Goal: Book appointment/travel/reservation

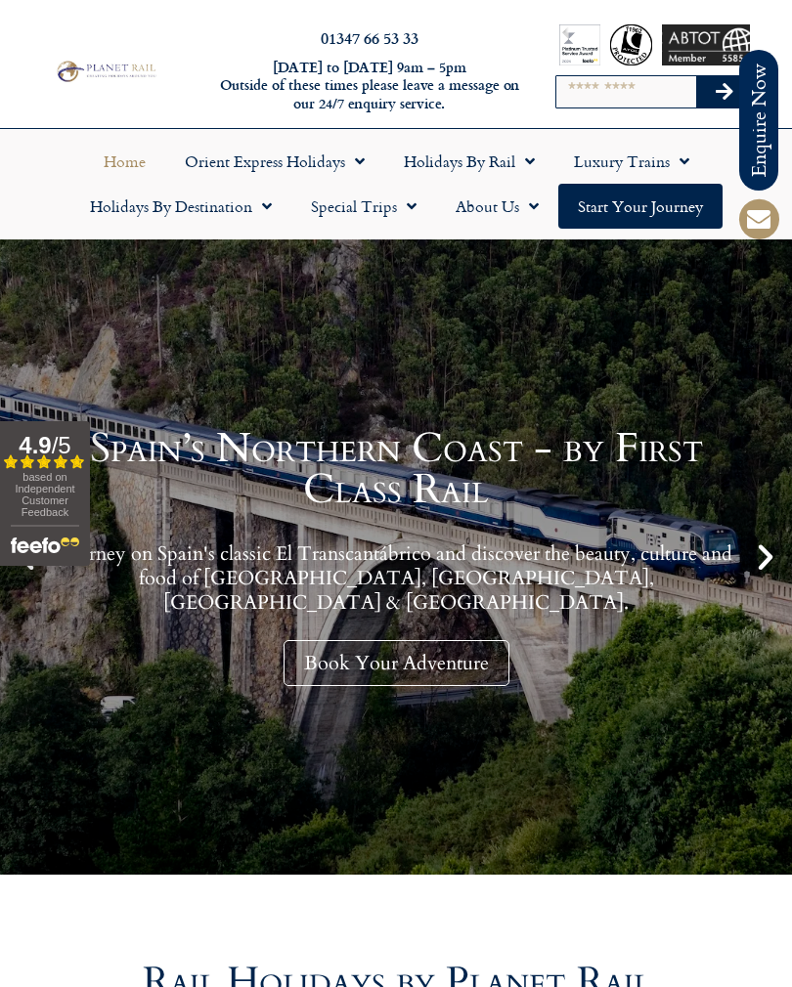
click at [269, 210] on span "Menu" at bounding box center [262, 206] width 20 height 35
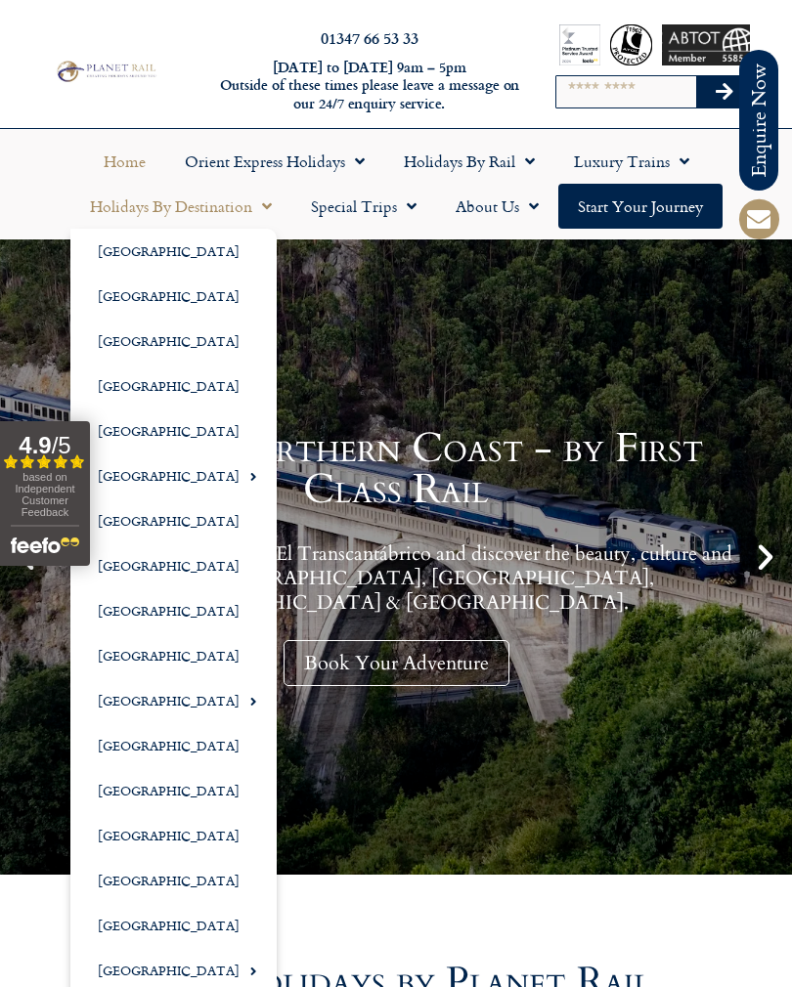
click at [239, 473] on span "Menu" at bounding box center [248, 476] width 18 height 32
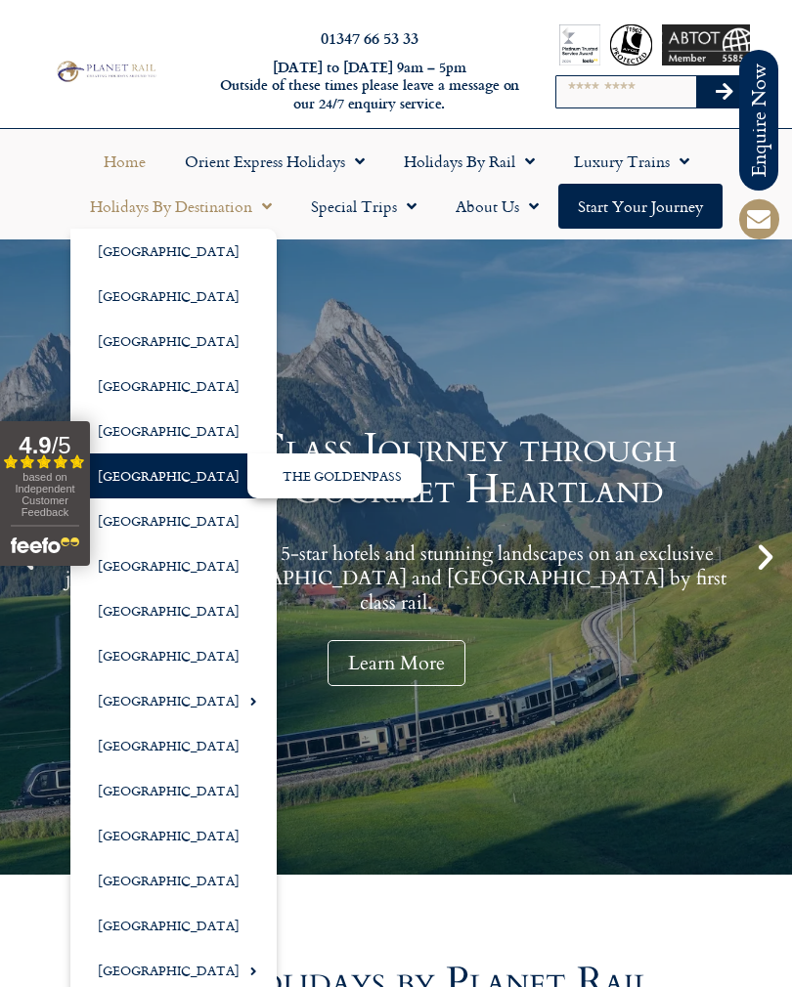
click at [523, 166] on span "Menu" at bounding box center [525, 161] width 20 height 35
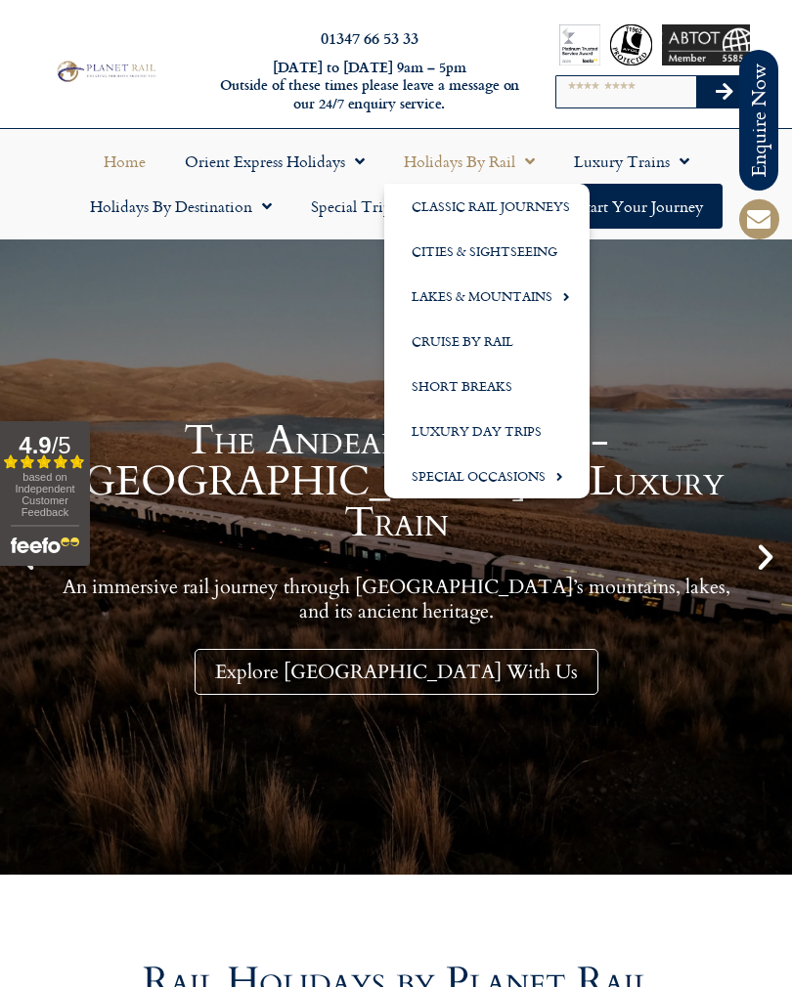
click at [487, 382] on link "Short Breaks" at bounding box center [486, 386] width 205 height 45
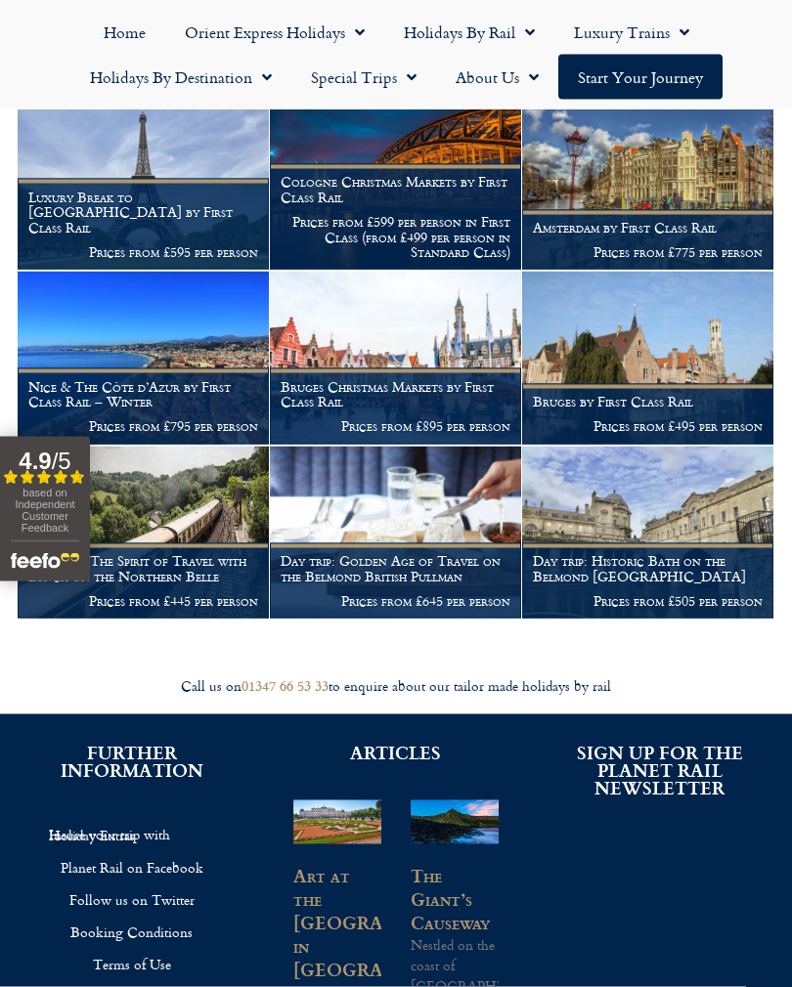
scroll to position [1978, 0]
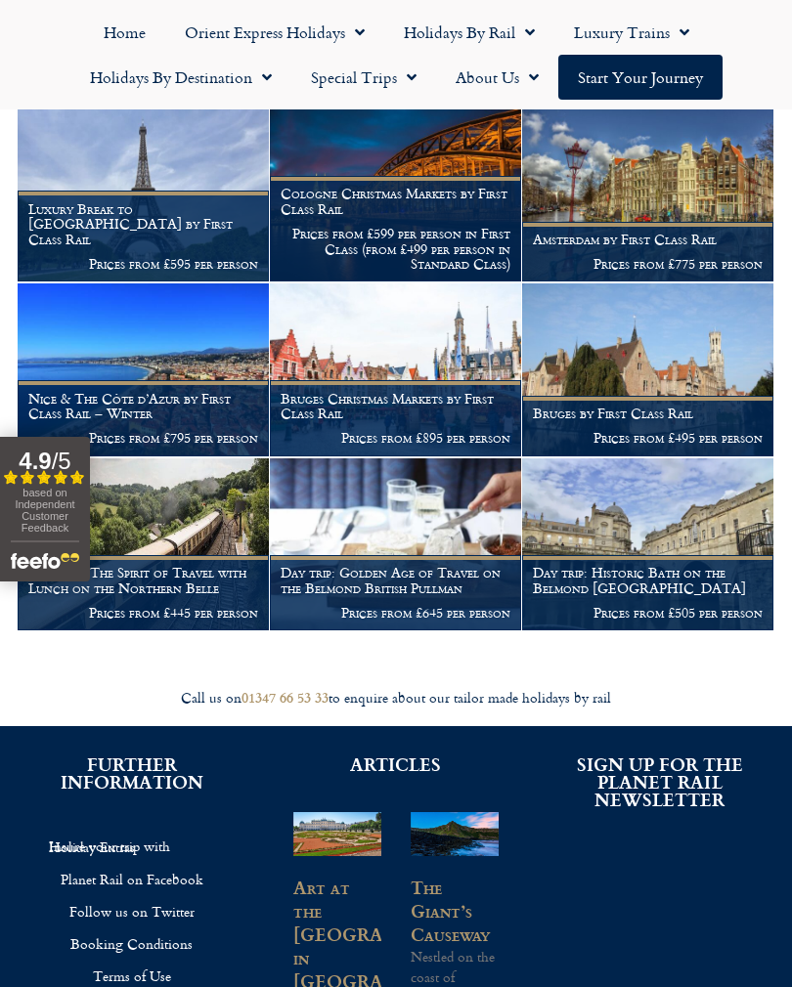
click at [194, 214] on h1 "Luxury Break to Paris by First Class Rail" at bounding box center [143, 224] width 230 height 46
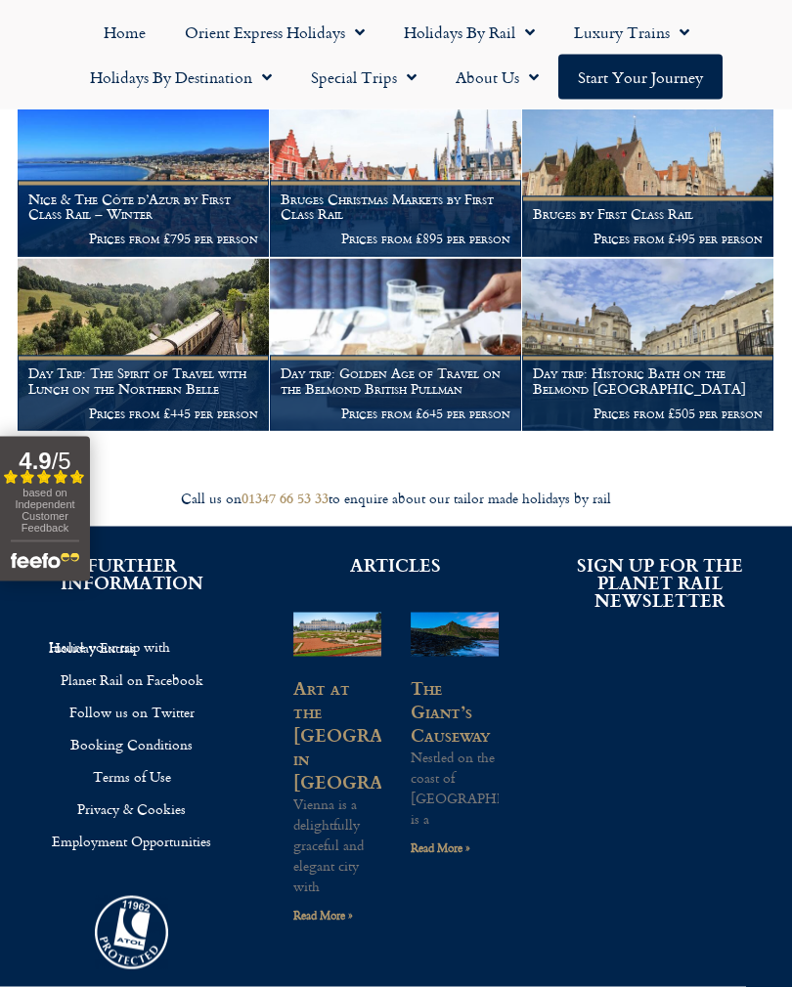
scroll to position [2178, 0]
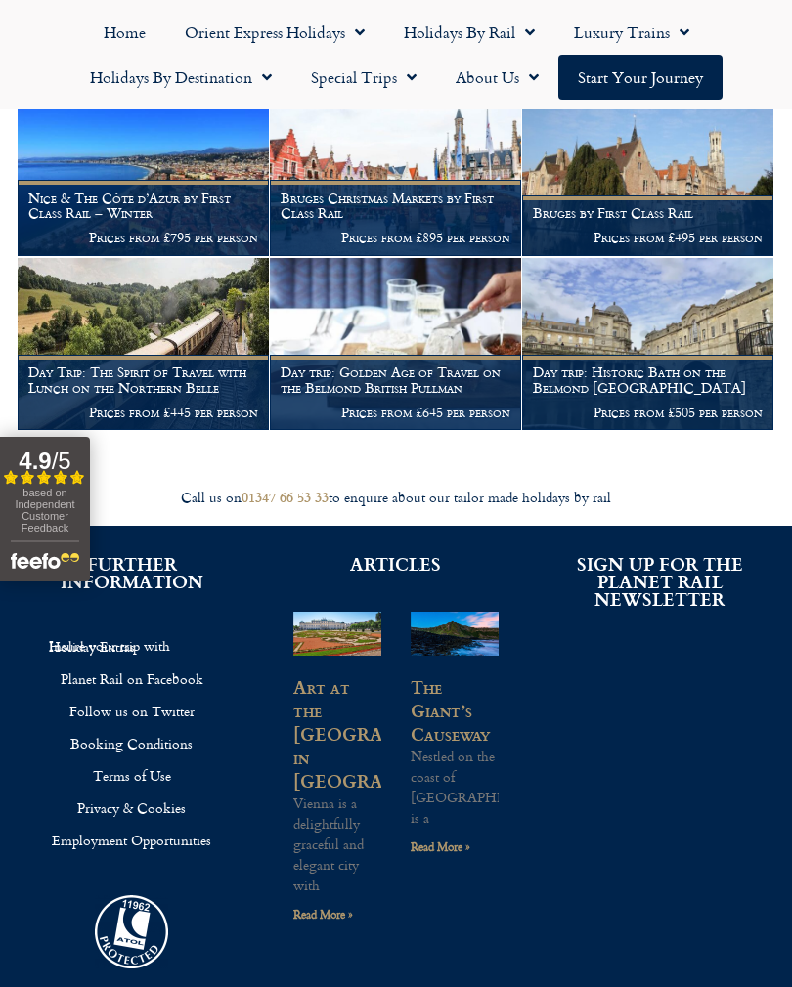
click at [130, 230] on p "Prices from £795 per person" at bounding box center [143, 238] width 230 height 16
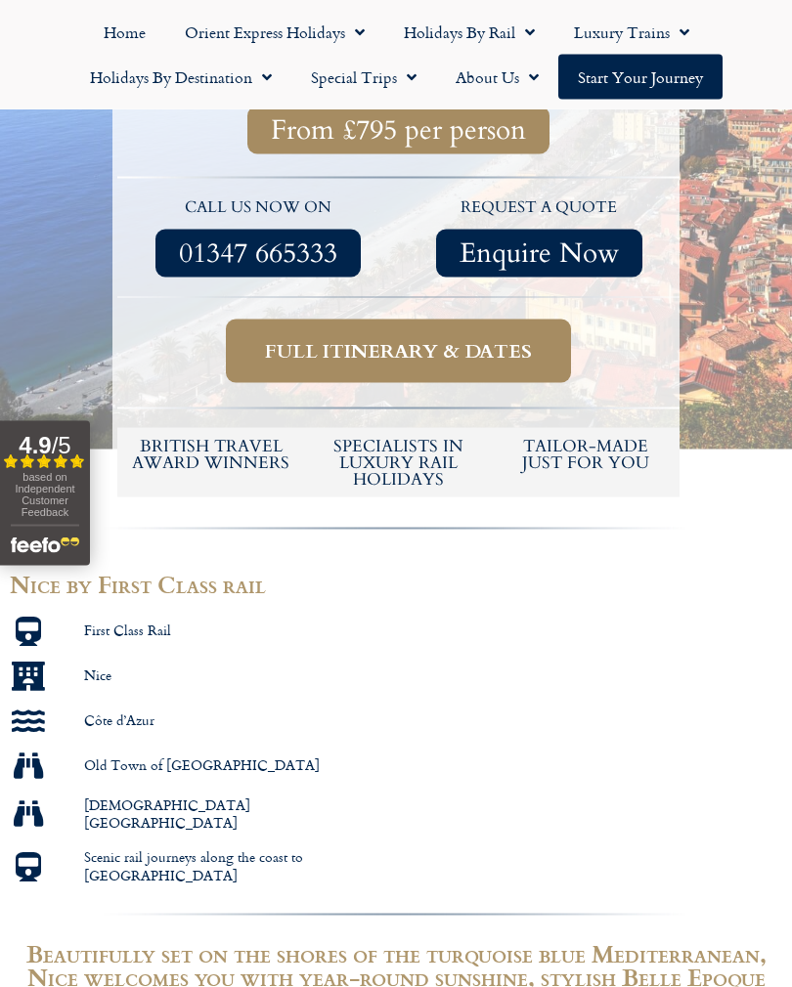
scroll to position [614, 0]
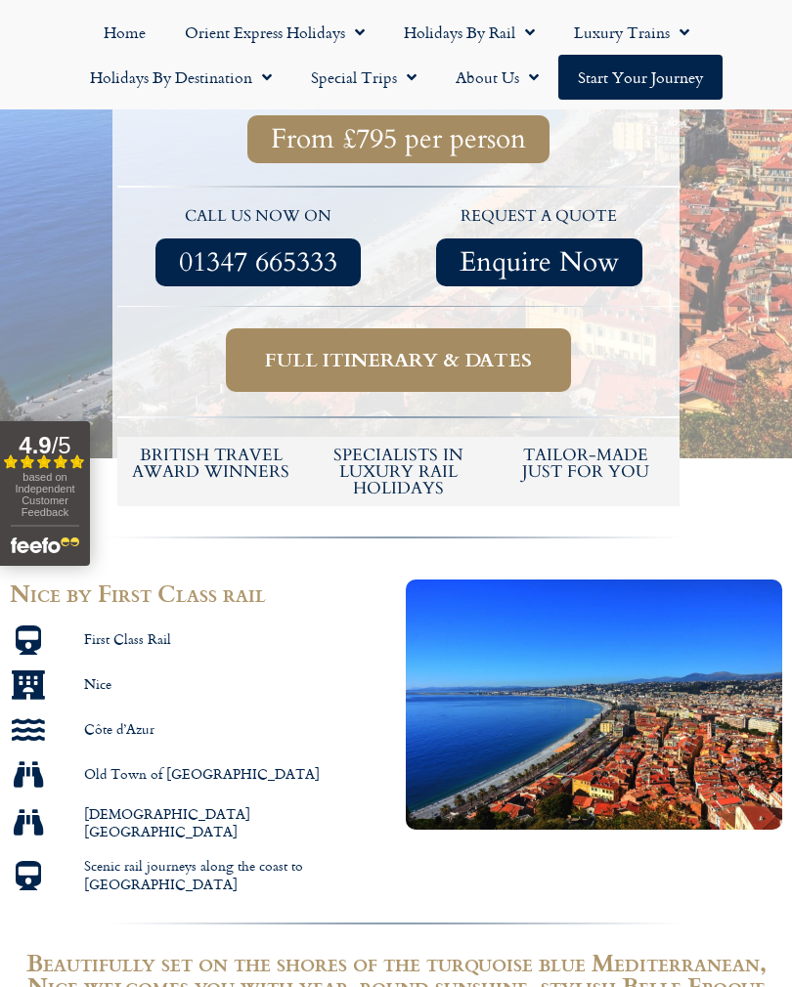
click at [428, 361] on span "Full itinerary & dates" at bounding box center [398, 360] width 267 height 24
click at [392, 353] on span "Full itinerary & dates" at bounding box center [398, 360] width 267 height 24
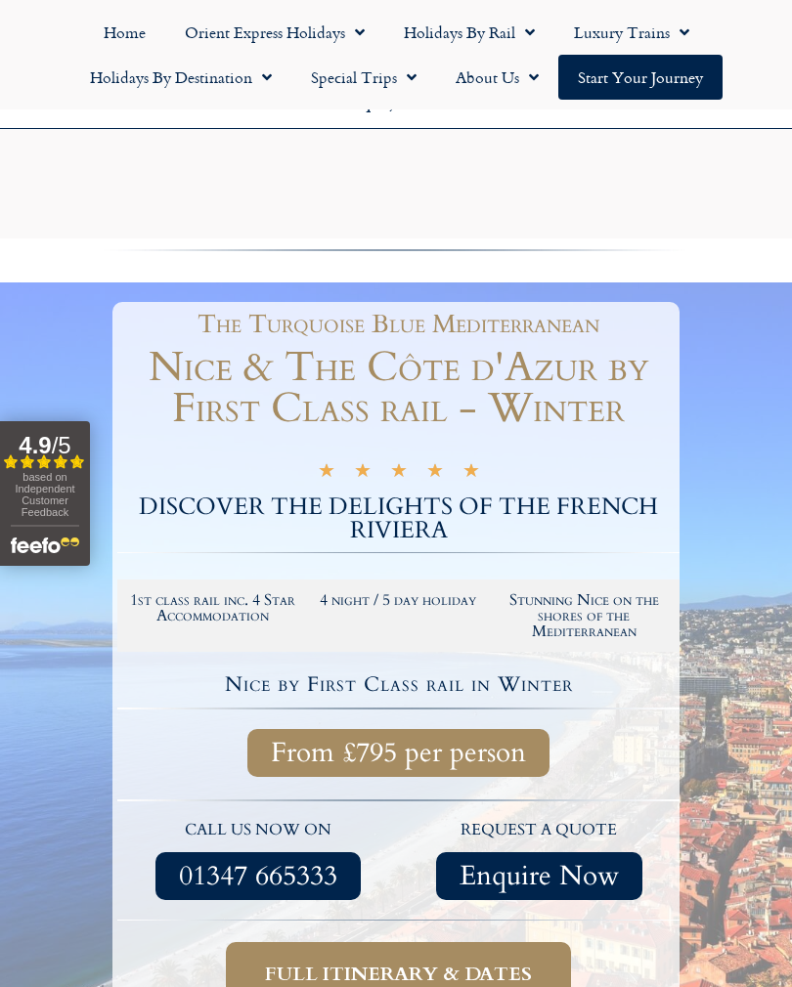
scroll to position [614, 0]
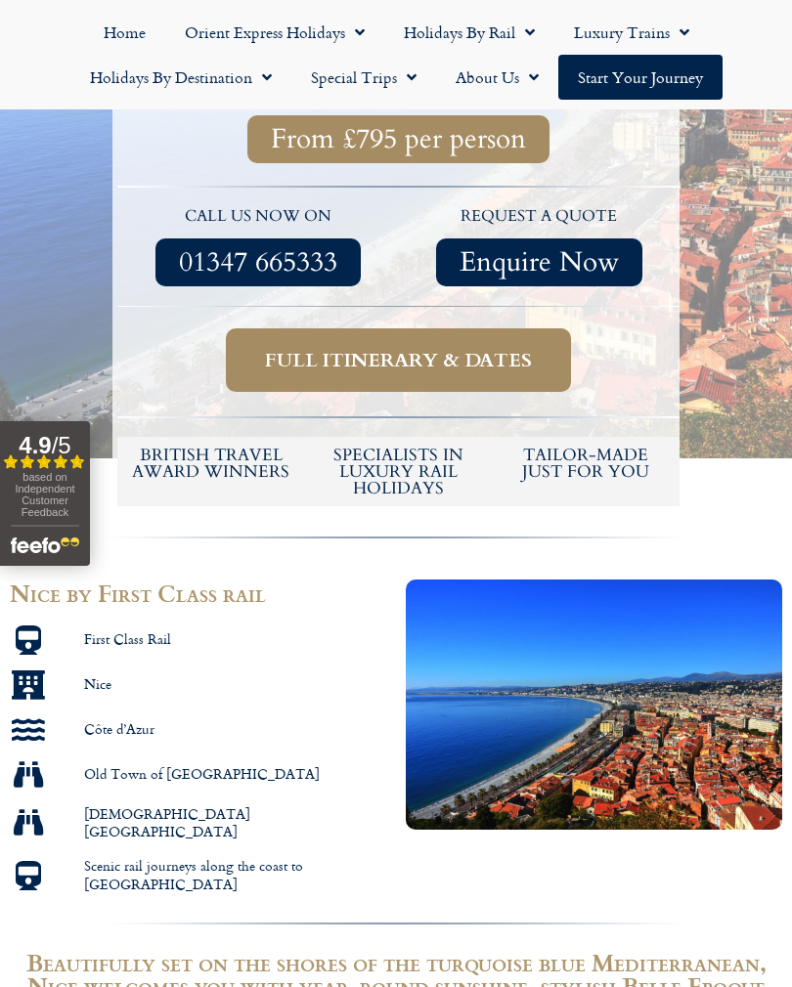
click at [535, 34] on span "Menu" at bounding box center [525, 32] width 20 height 35
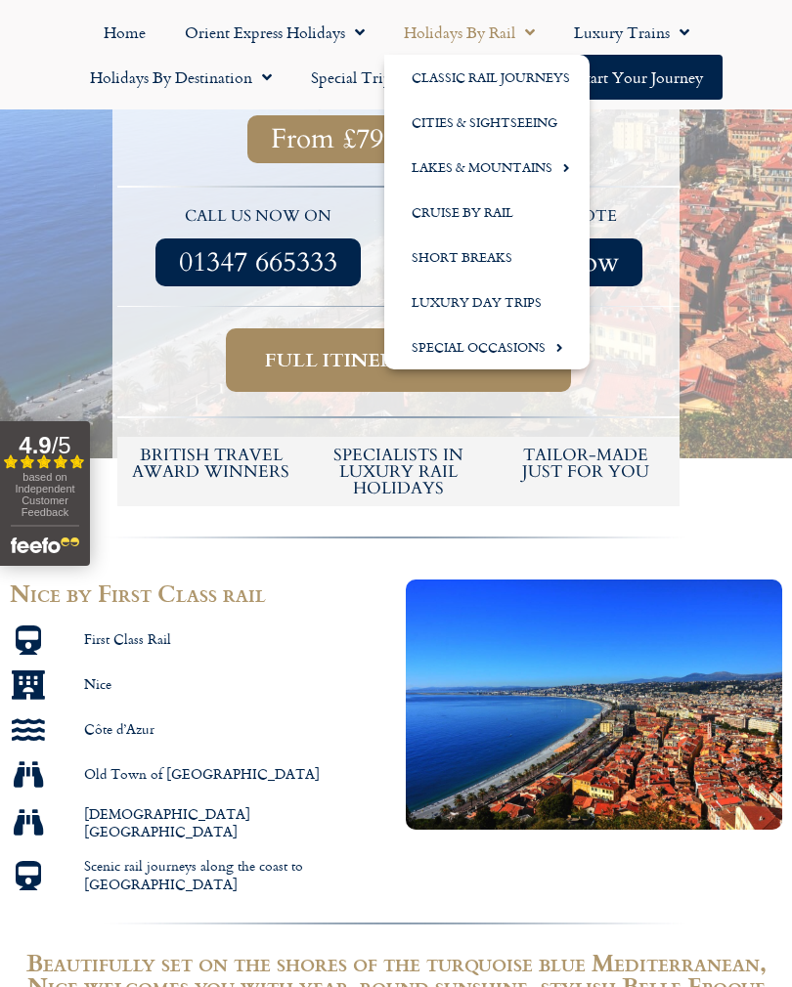
click at [507, 118] on link "Cities & Sightseeing" at bounding box center [486, 122] width 205 height 45
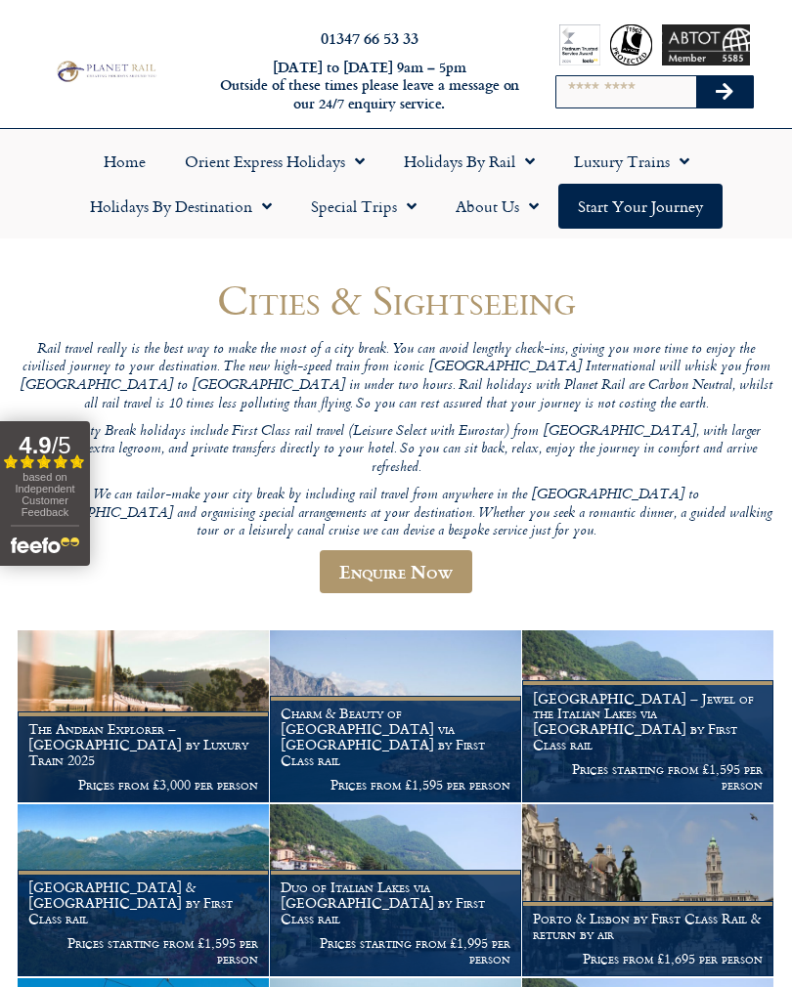
click at [583, 103] on input "Search" at bounding box center [626, 91] width 140 height 31
type input "**********"
click at [734, 99] on button "Search" at bounding box center [724, 91] width 57 height 31
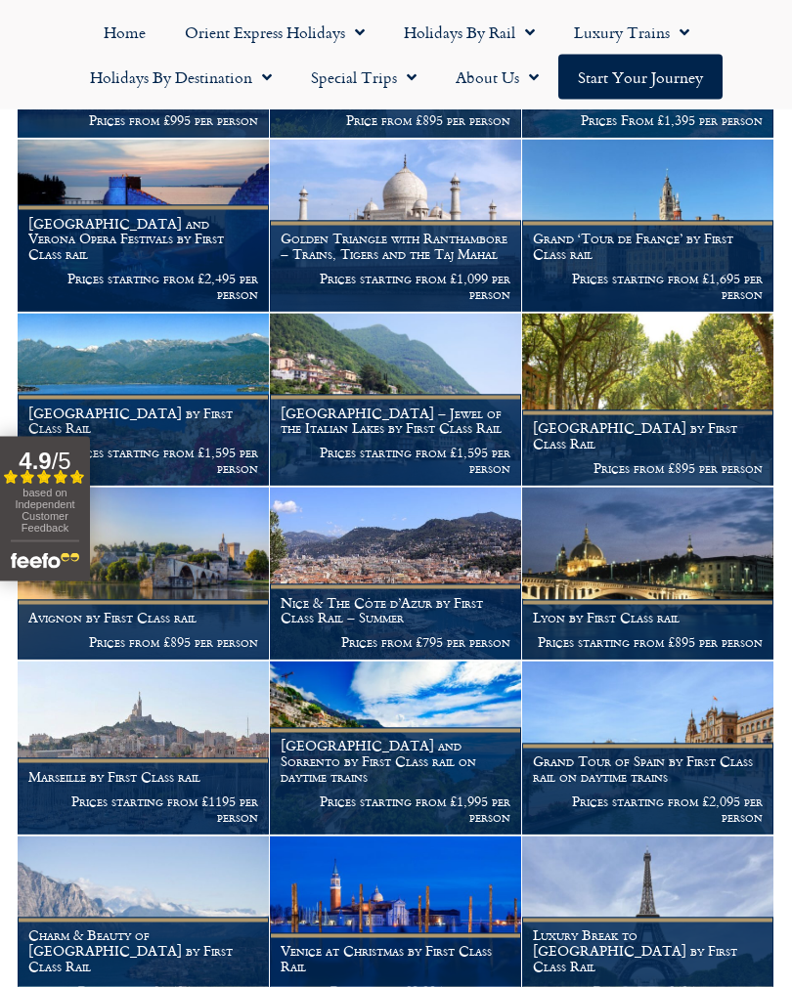
scroll to position [3627, 0]
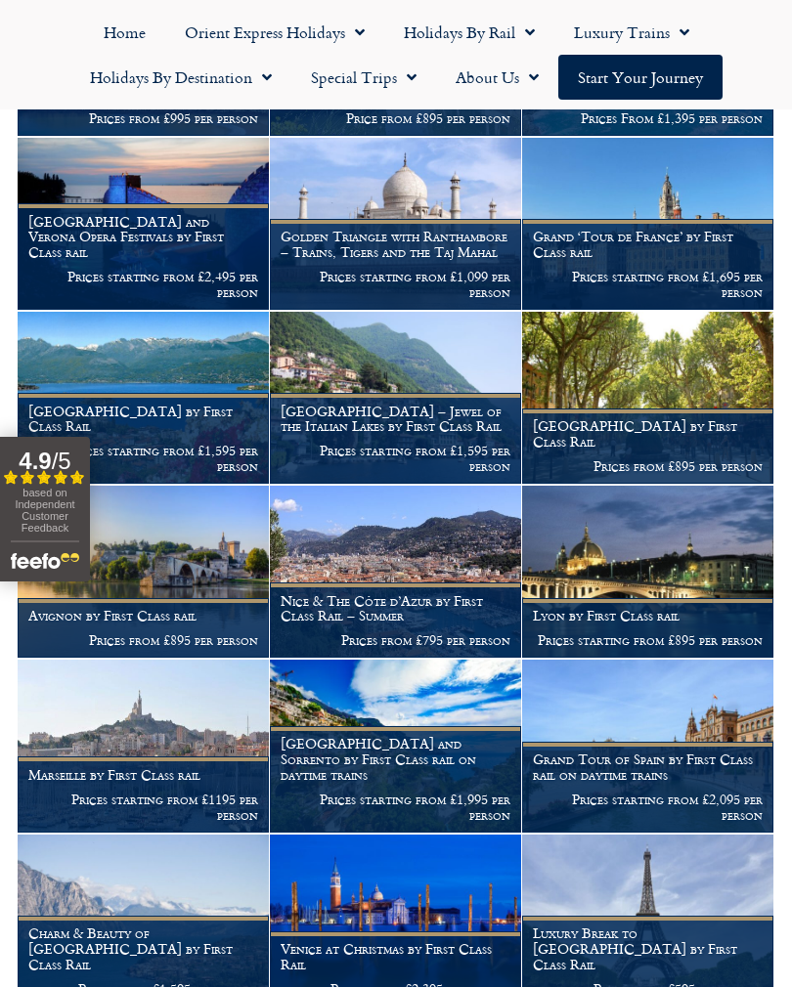
click at [698, 458] on p "Prices from £895 per person" at bounding box center [648, 466] width 230 height 16
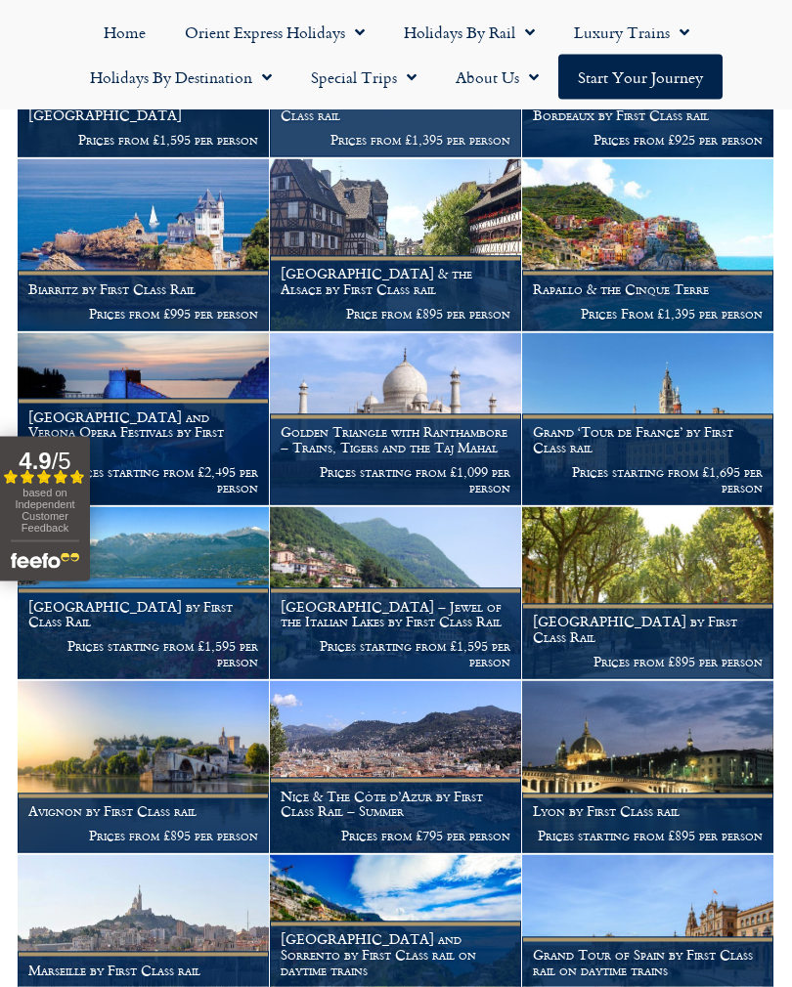
scroll to position [3431, 0]
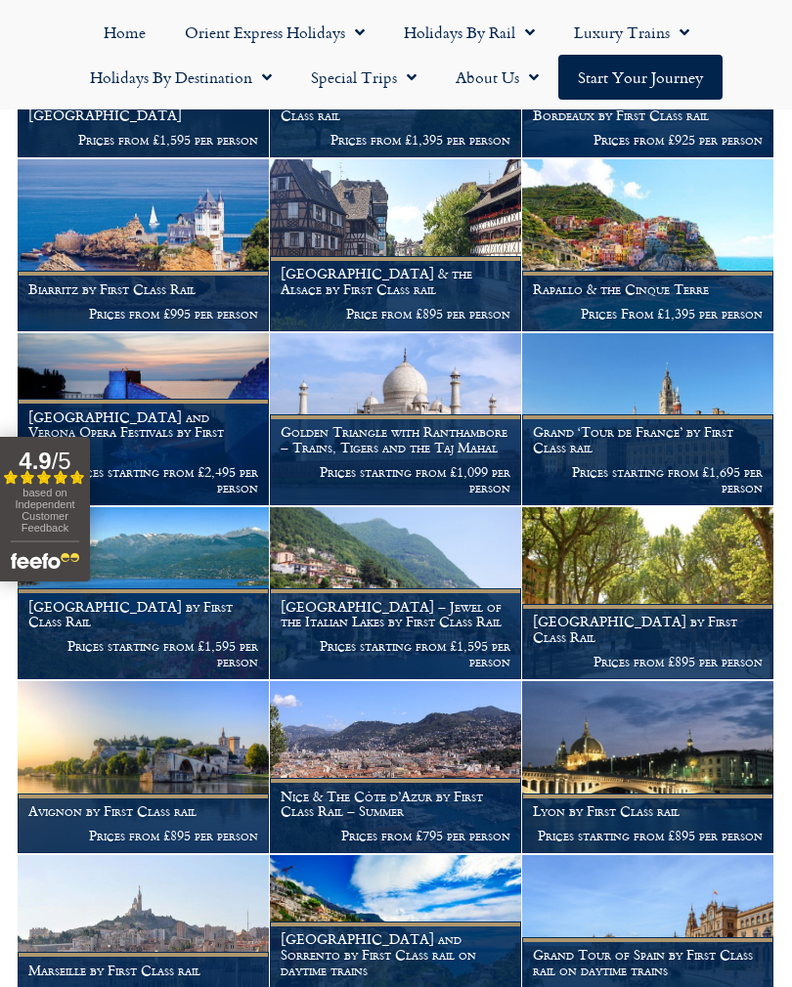
click at [171, 306] on p "Prices from £995 per person" at bounding box center [143, 314] width 230 height 16
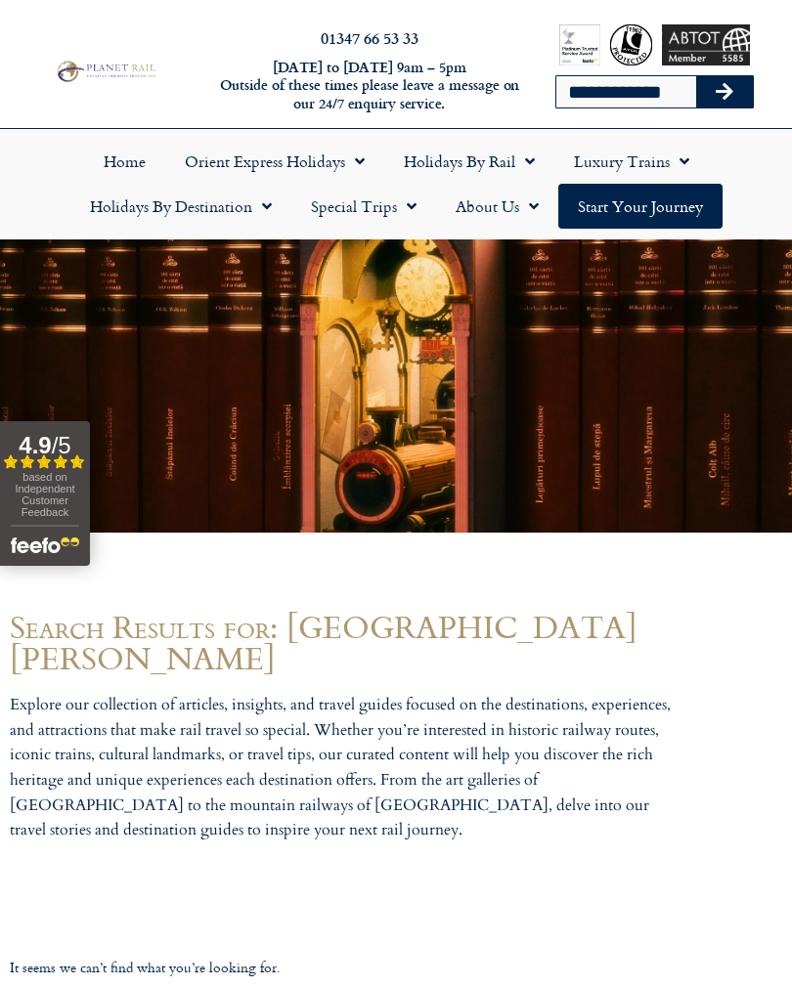
click at [510, 160] on link "Holidays by Rail" at bounding box center [469, 161] width 170 height 45
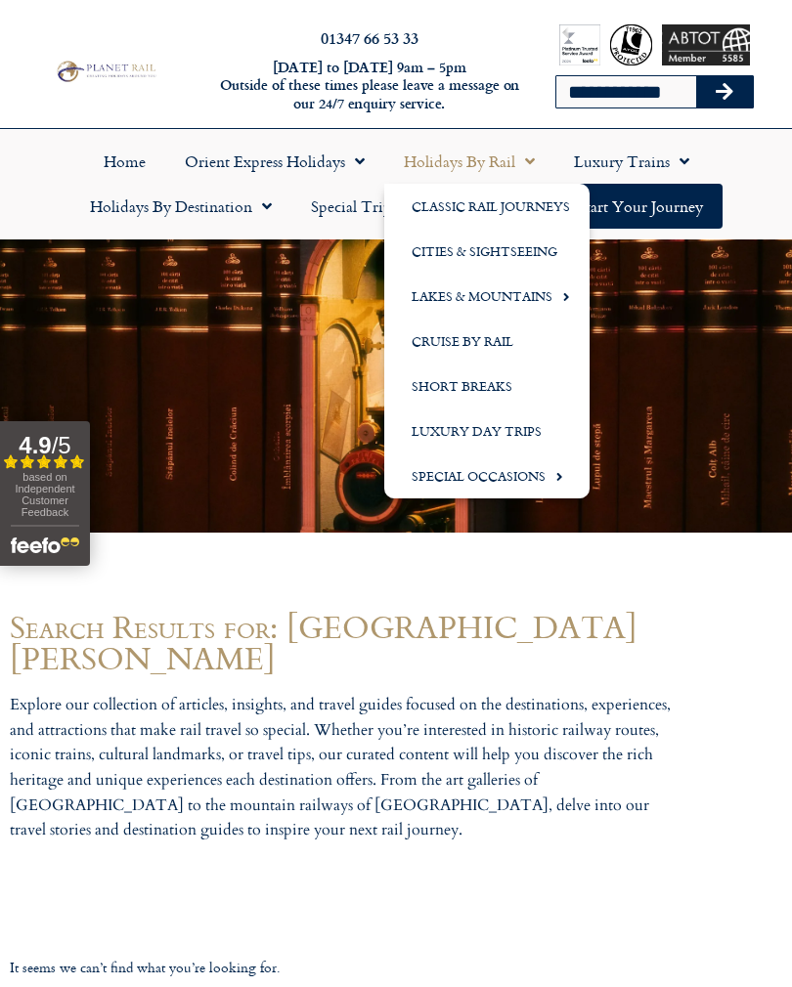
click at [494, 573] on div at bounding box center [396, 566] width 772 height 49
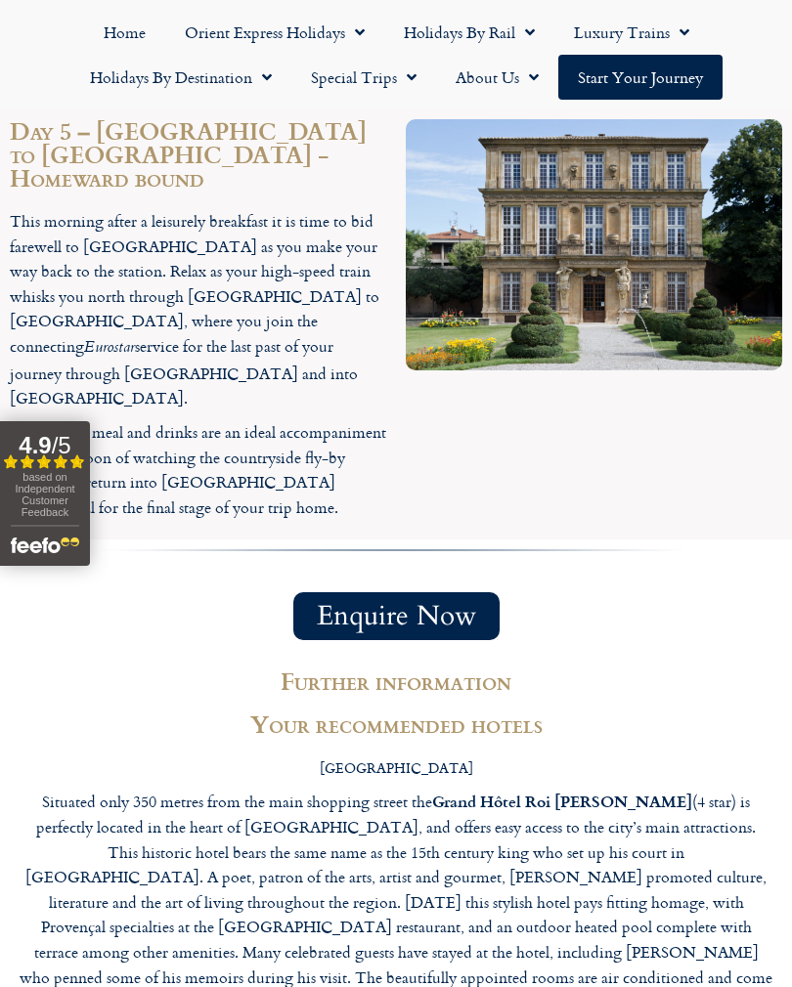
scroll to position [3486, 0]
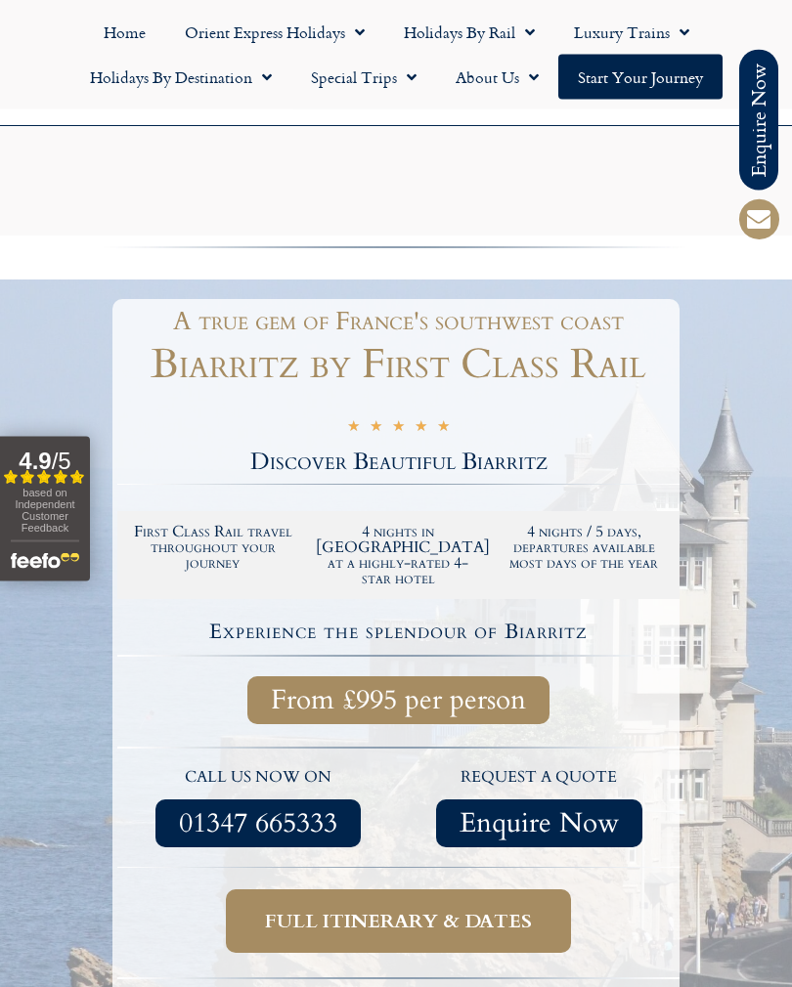
scroll to position [3954, 0]
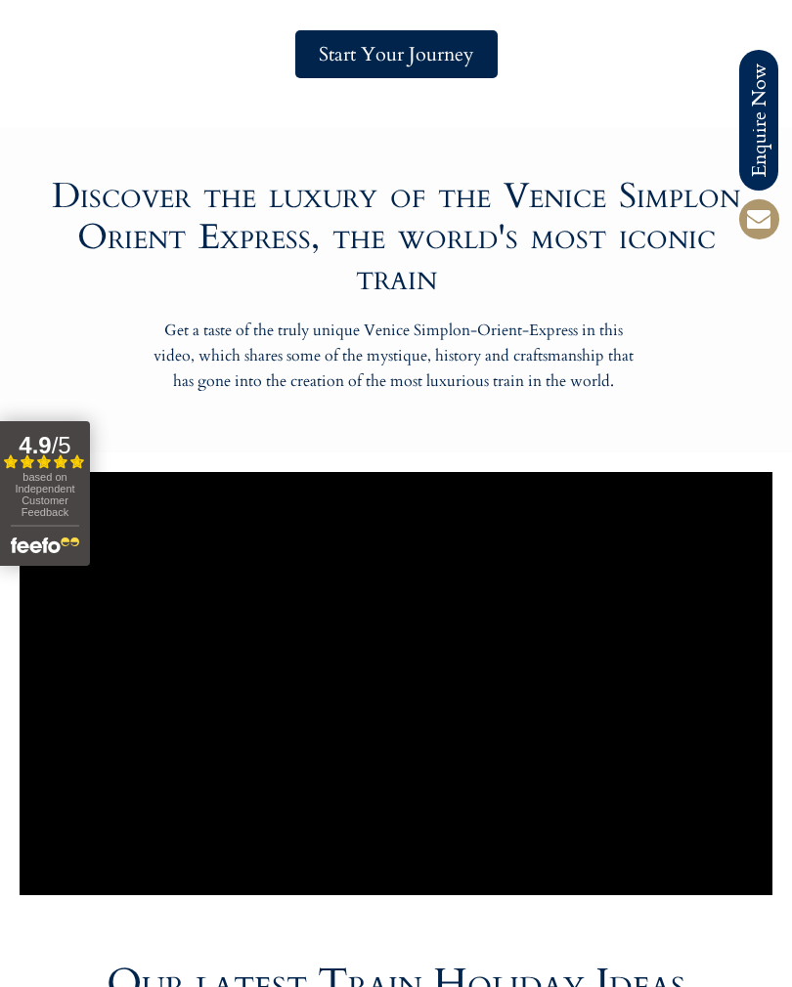
scroll to position [637, 0]
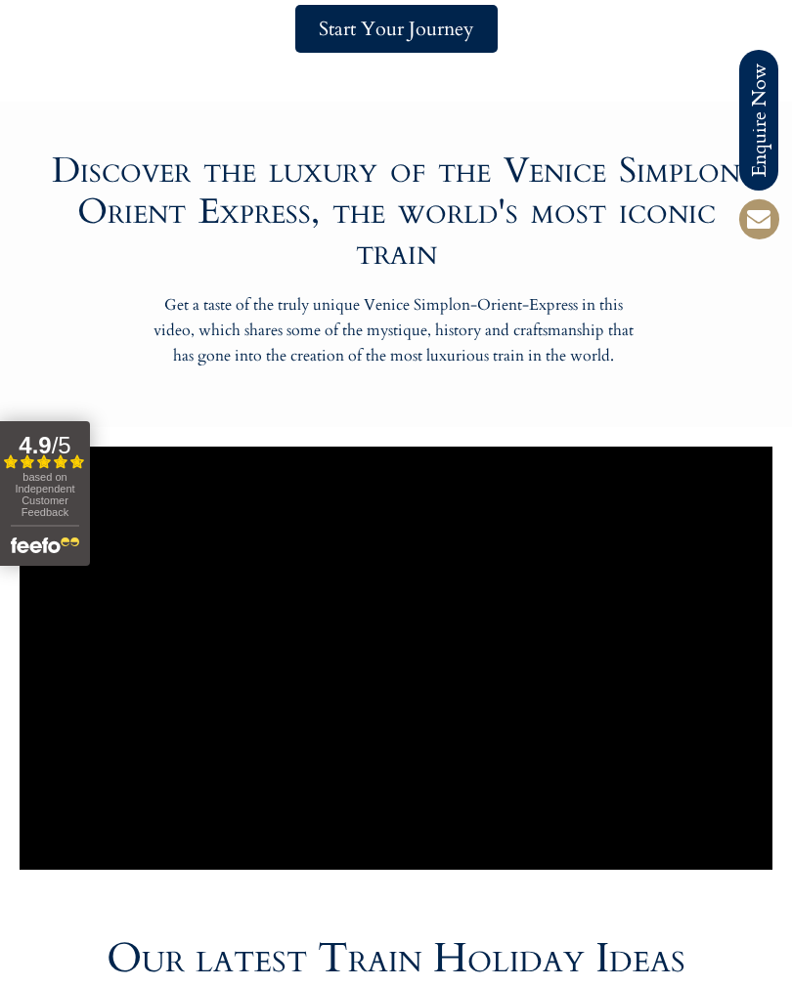
click at [392, 41] on span "Start Your Journey" at bounding box center [396, 29] width 155 height 24
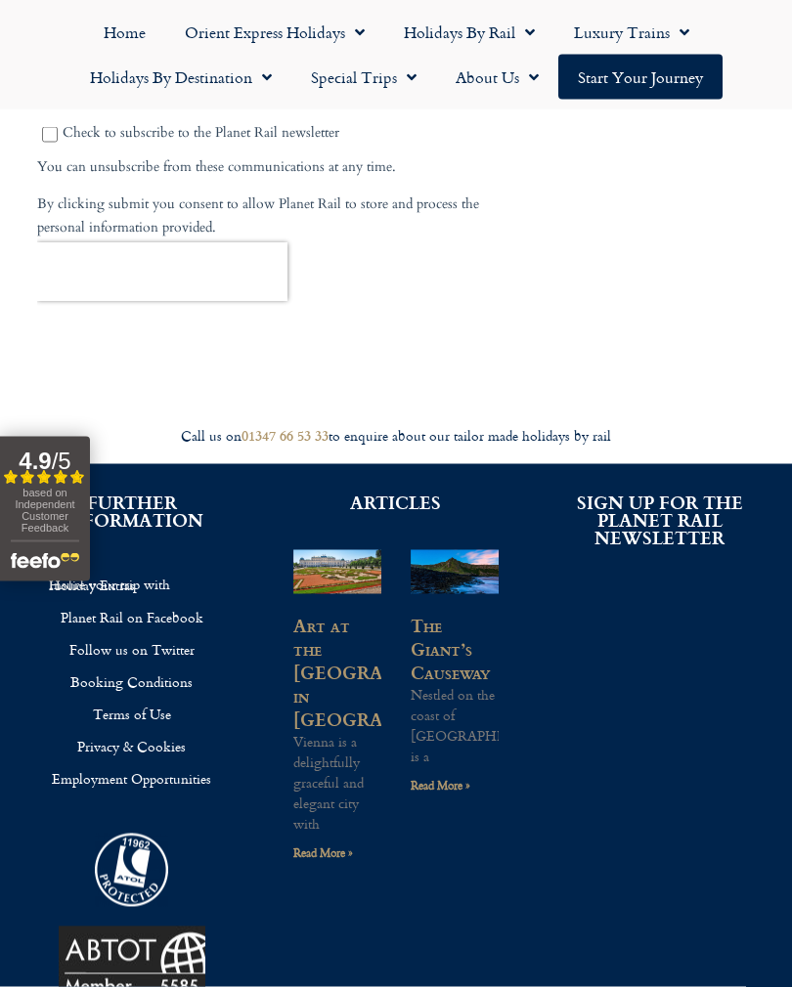
scroll to position [1413, 0]
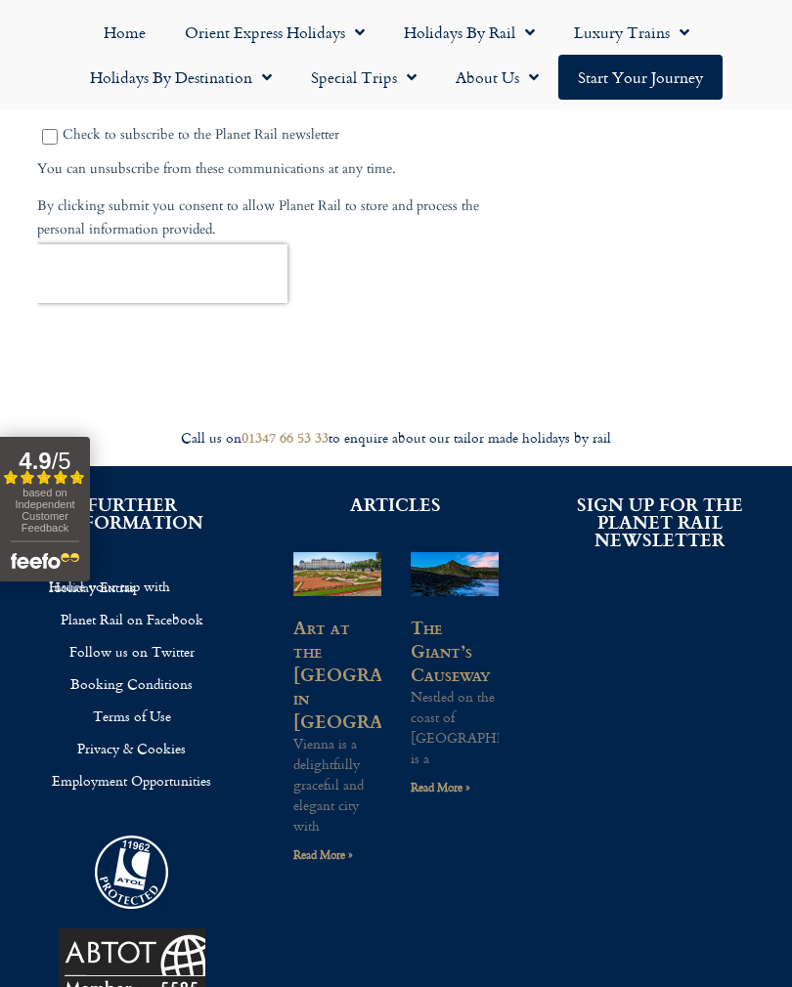
click at [185, 615] on link "Planet Rail on Facebook" at bounding box center [131, 619] width 205 height 32
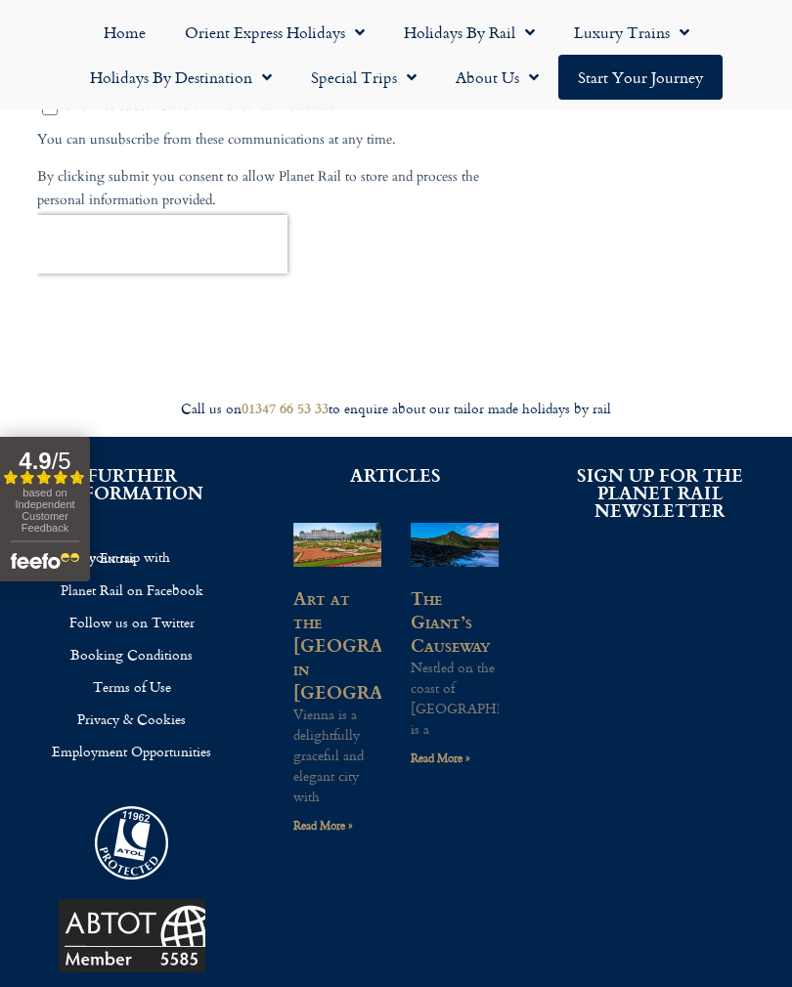
scroll to position [1444, 0]
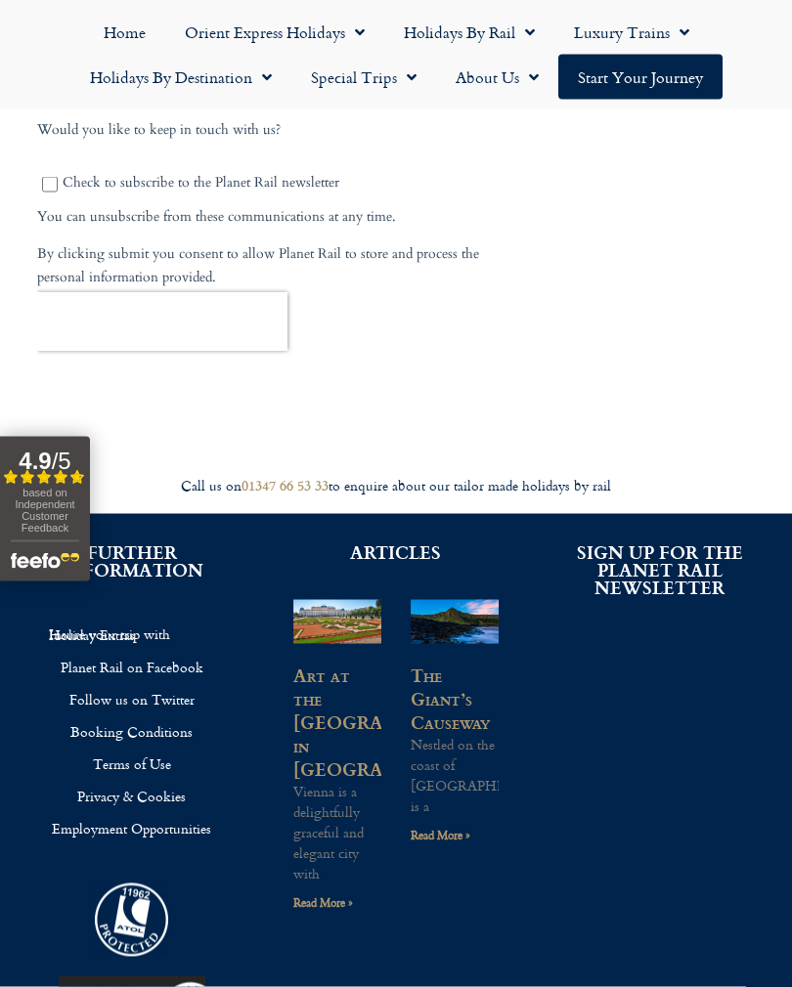
scroll to position [1363, 0]
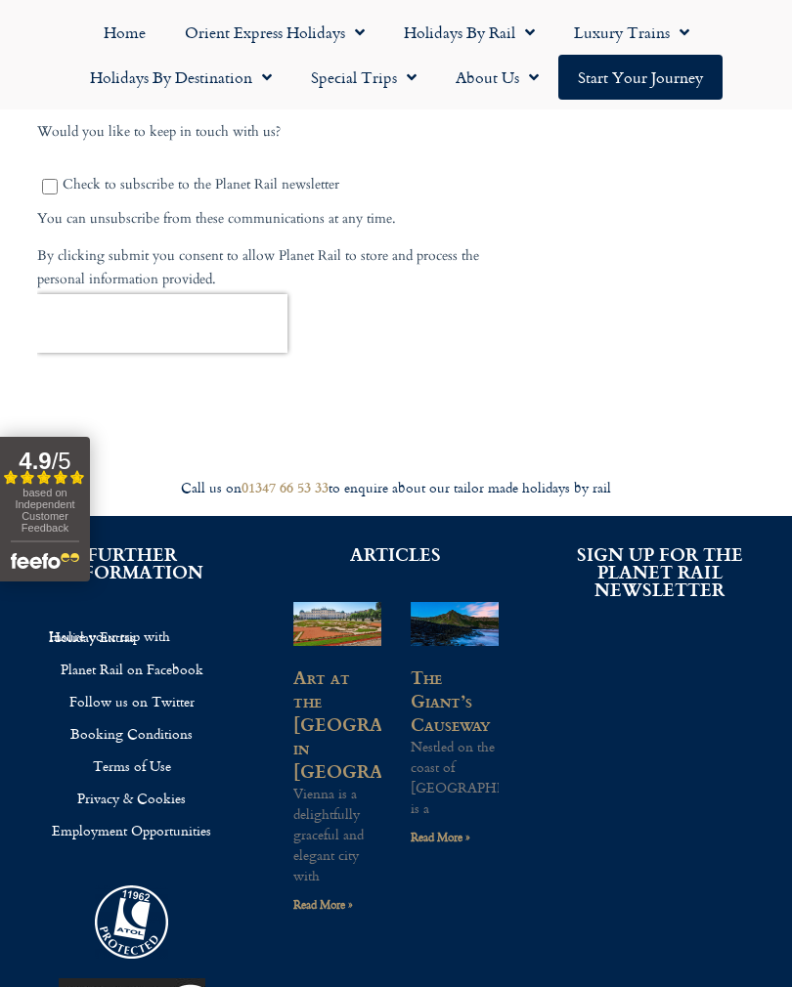
click at [152, 626] on link "Insure your trip with Holiday Extras" at bounding box center [131, 636] width 205 height 33
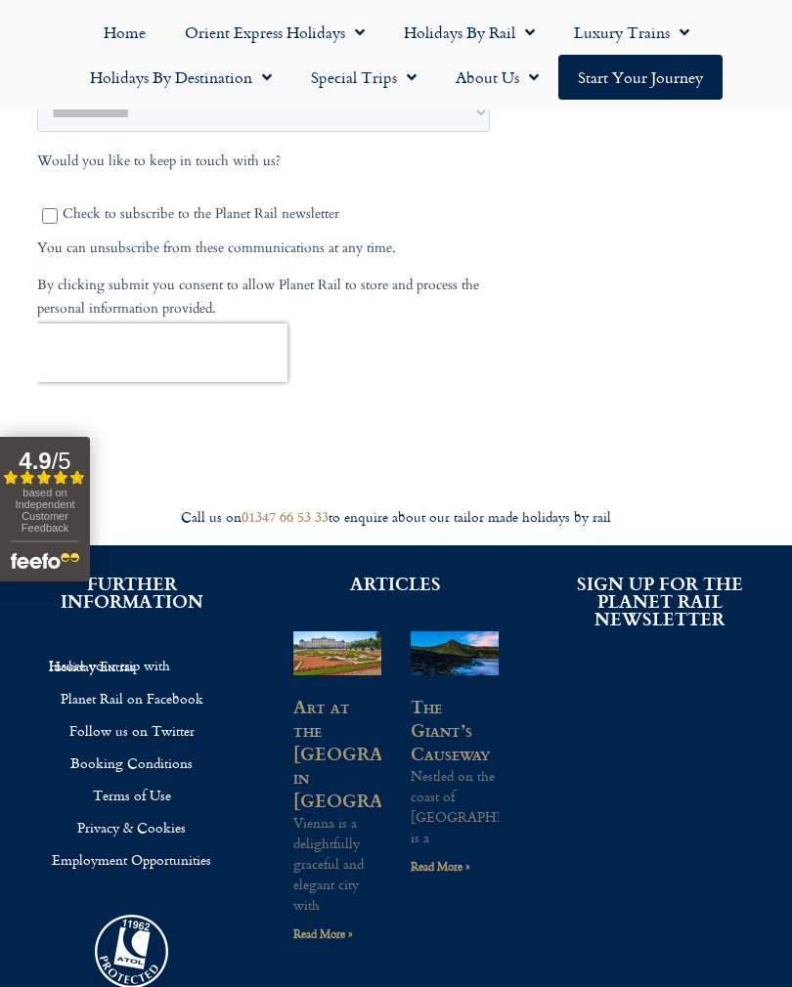
scroll to position [1333, 0]
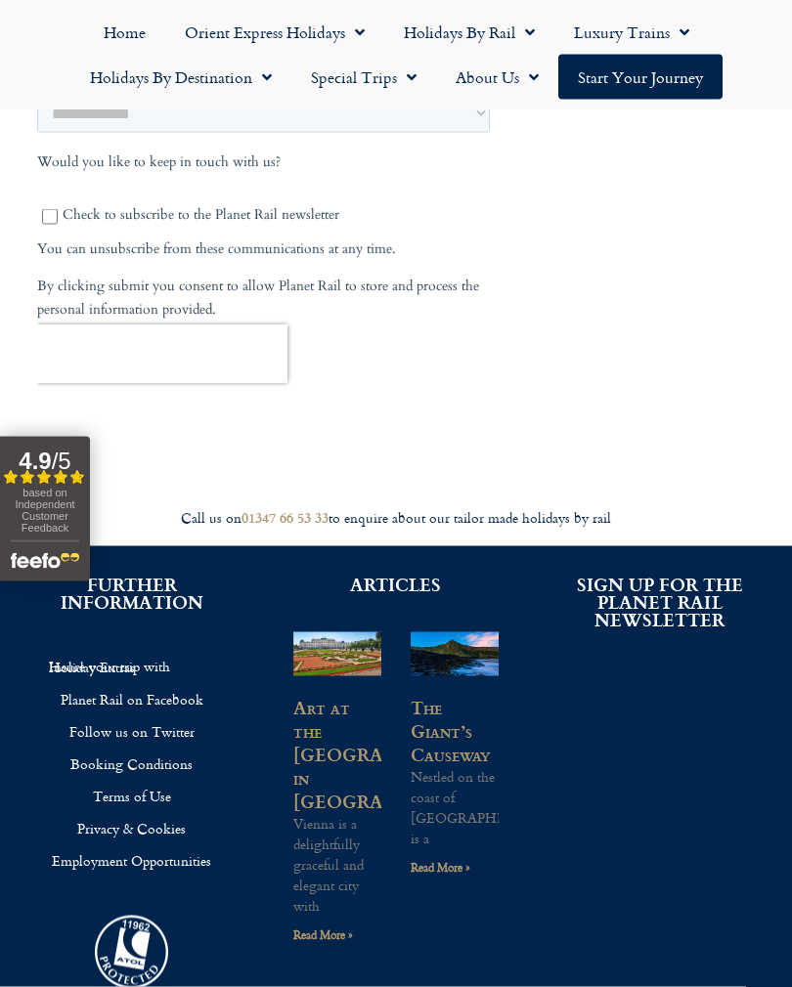
click at [422, 577] on h2 "ARTICLES" at bounding box center [395, 585] width 205 height 18
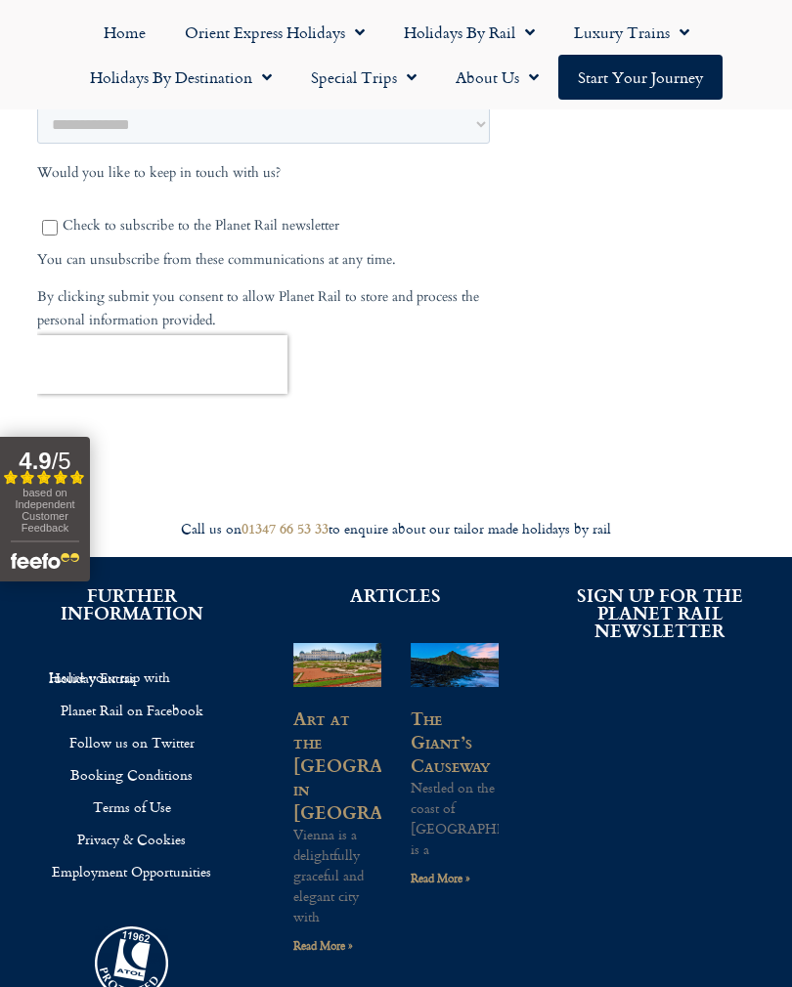
scroll to position [1404, 0]
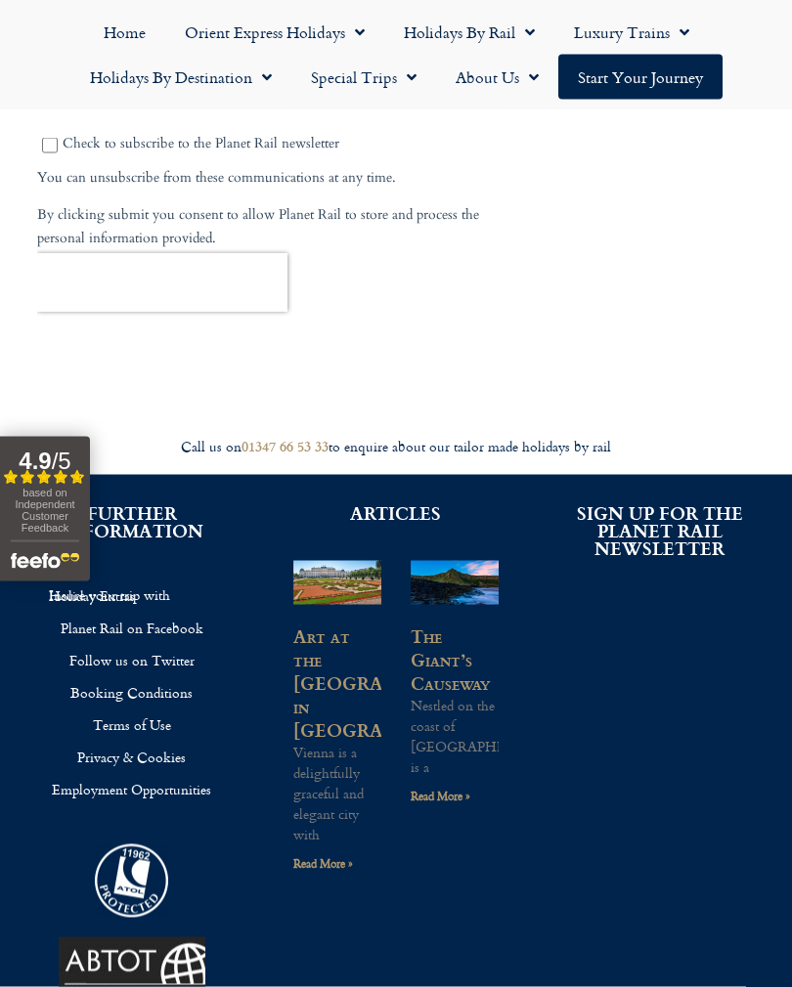
click at [364, 569] on img at bounding box center [337, 583] width 89 height 59
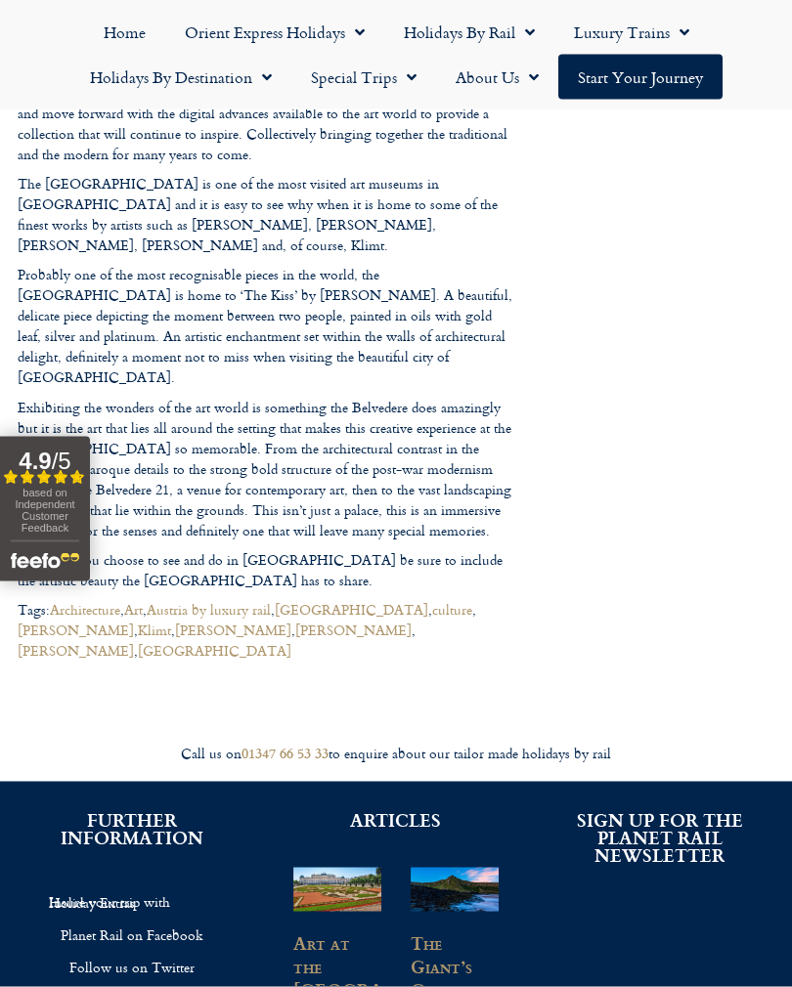
scroll to position [1434, 0]
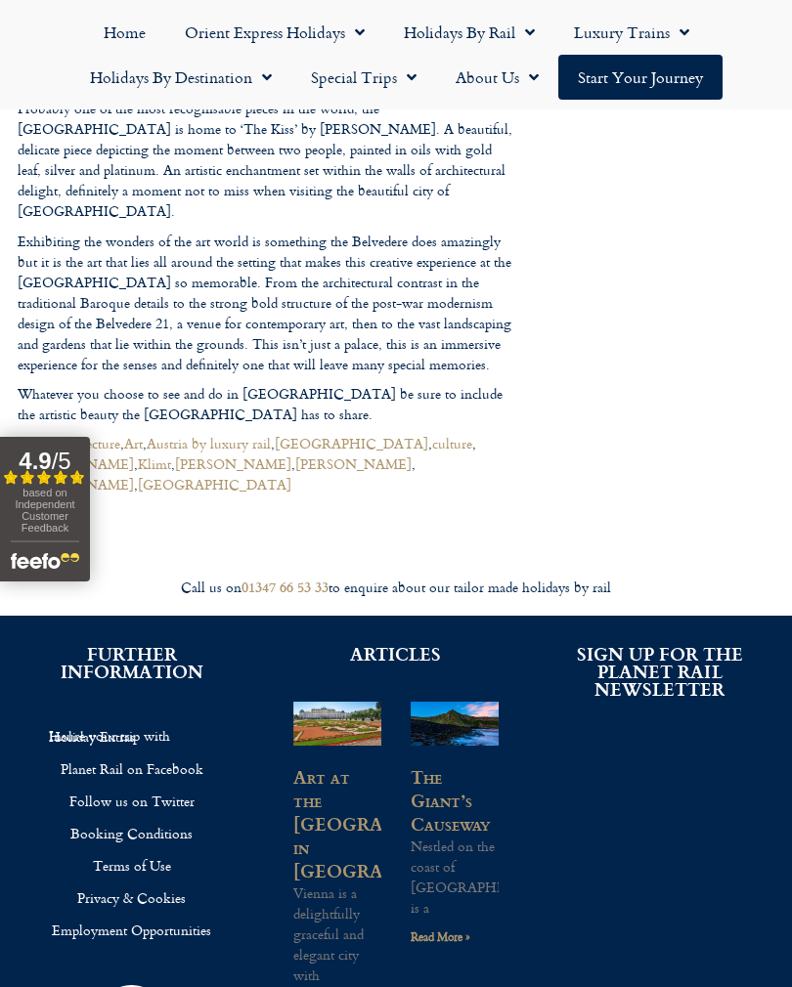
click at [155, 914] on link "Employment Opportunities" at bounding box center [131, 930] width 205 height 32
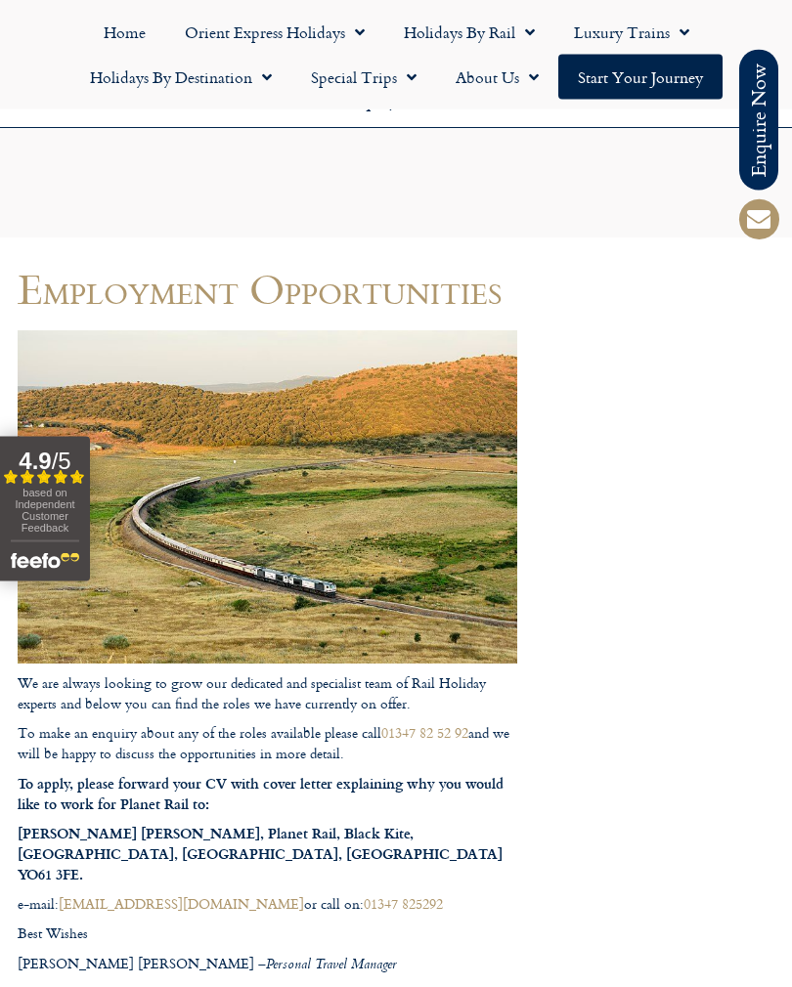
click at [521, 79] on span "Menu" at bounding box center [529, 77] width 20 height 35
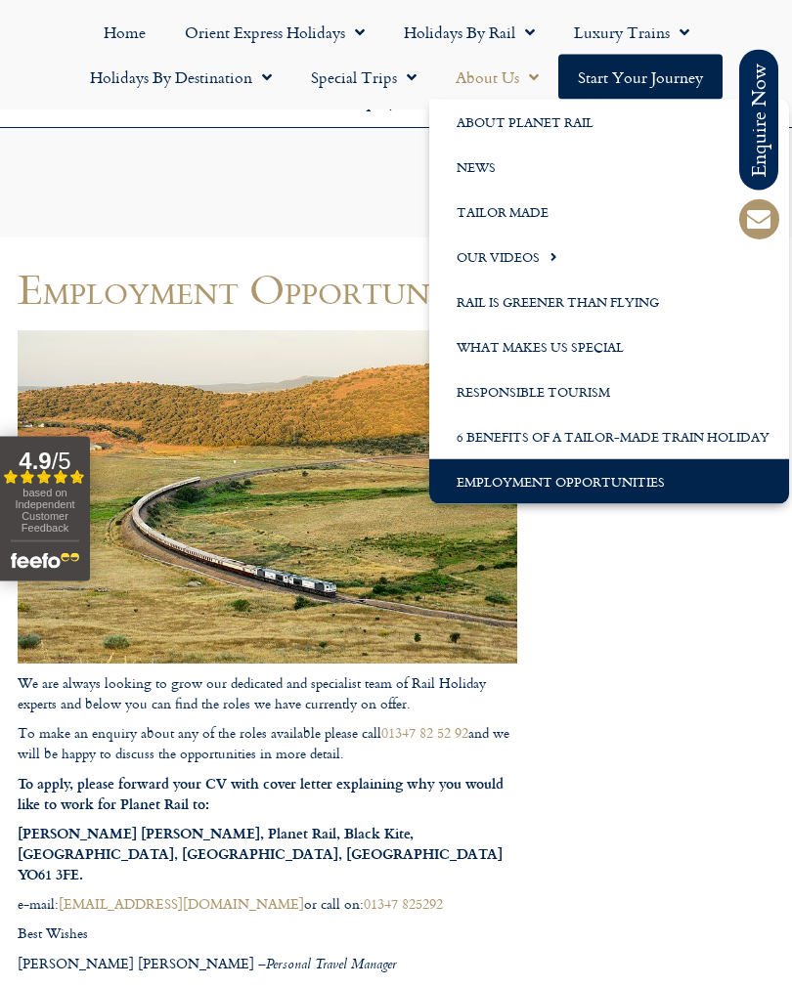
scroll to position [409, 0]
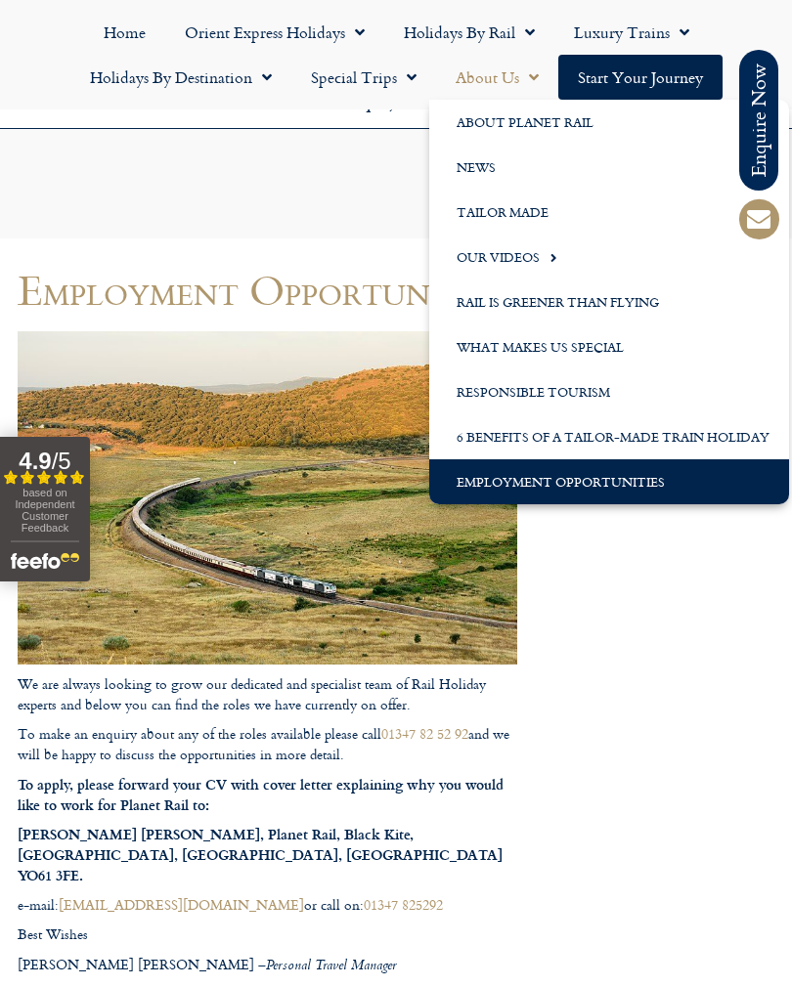
click at [520, 214] on link "Tailor Made" at bounding box center [609, 212] width 360 height 45
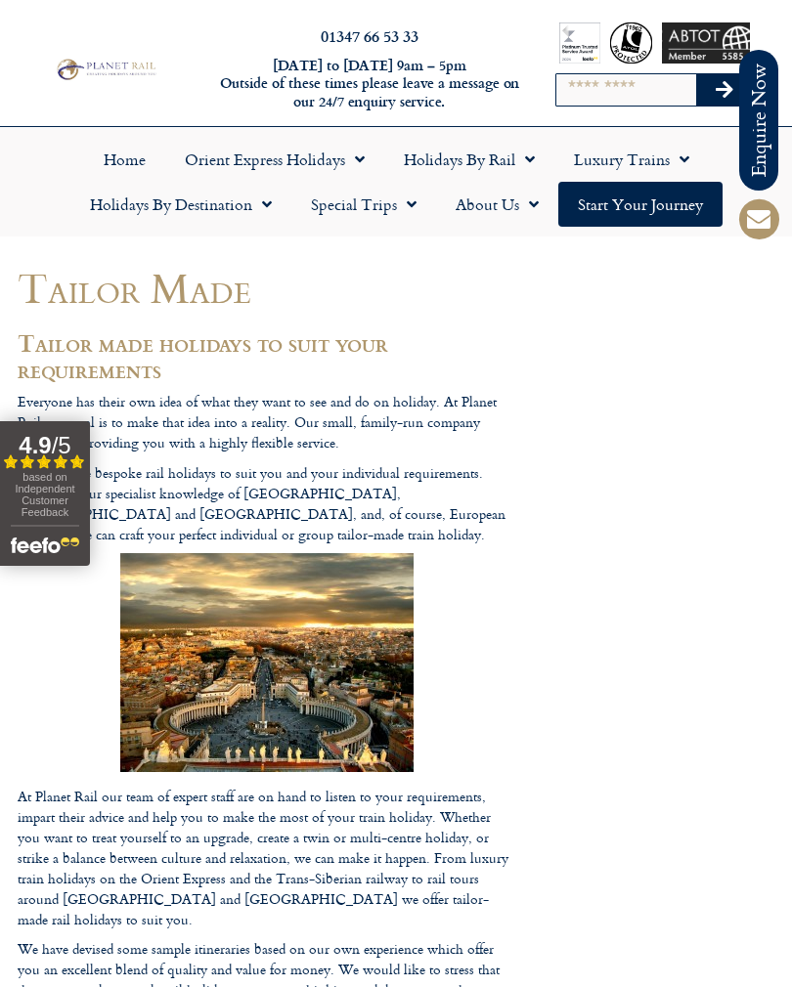
scroll to position [25, 0]
